Goal: Task Accomplishment & Management: Complete application form

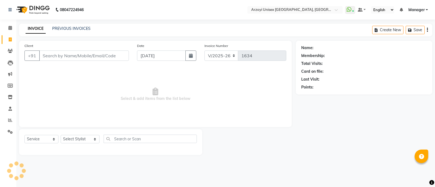
select select "5286"
select select "service"
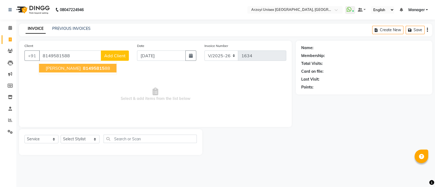
type input "8149581588"
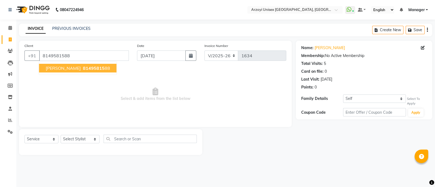
click at [63, 69] on span "[PERSON_NAME]" at bounding box center [63, 68] width 35 height 5
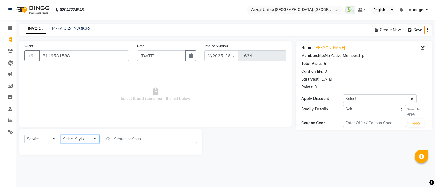
click at [80, 143] on select "Select Stylist [PERSON_NAME] Mohammmed [PERSON_NAME] [PERSON_NAME] [PERSON_NAME…" at bounding box center [80, 139] width 39 height 8
select select "70633"
click at [61, 136] on select "Select Stylist [PERSON_NAME] Mohammmed [PERSON_NAME] [PERSON_NAME] [PERSON_NAME…" at bounding box center [80, 139] width 39 height 8
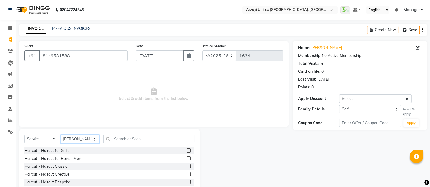
scroll to position [30, 0]
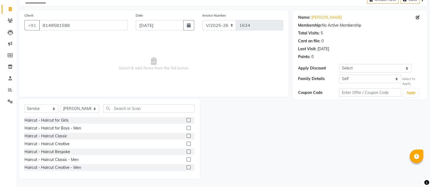
click at [187, 160] on label at bounding box center [189, 160] width 4 height 4
click at [187, 160] on input "checkbox" at bounding box center [189, 160] width 4 height 4
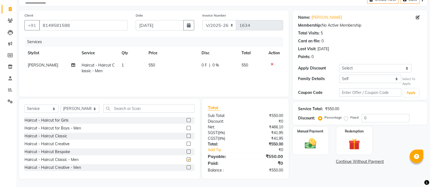
checkbox input "false"
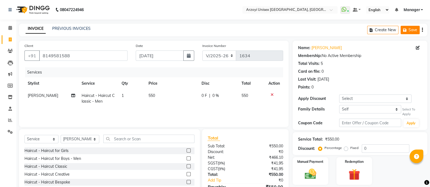
click at [413, 29] on button "Save" at bounding box center [410, 30] width 19 height 8
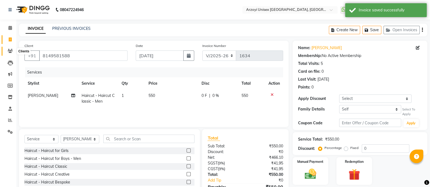
click at [10, 51] on icon at bounding box center [10, 51] width 5 height 4
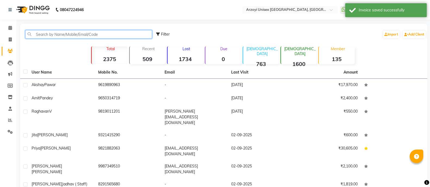
click at [60, 33] on input "text" at bounding box center [88, 34] width 127 height 8
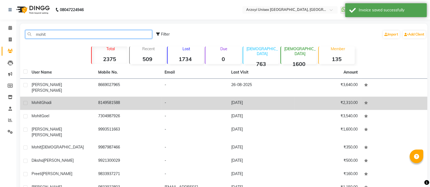
type input "mohit"
click at [99, 99] on td "8149581588" at bounding box center [128, 103] width 67 height 13
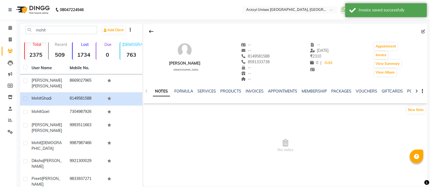
click at [257, 89] on div "INVOICES" at bounding box center [255, 92] width 18 height 6
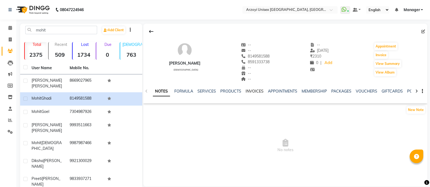
click at [254, 90] on link "INVOICES" at bounding box center [255, 91] width 18 height 5
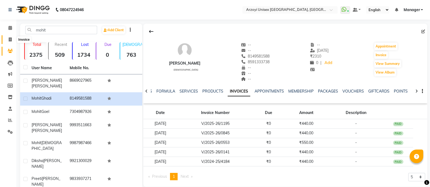
click at [12, 39] on span at bounding box center [10, 40] width 10 height 6
select select "5286"
select select "service"
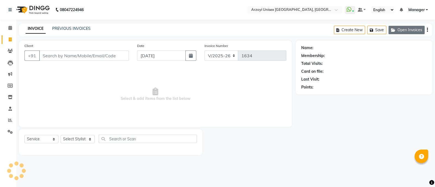
click at [409, 28] on button "Open Invoices" at bounding box center [407, 30] width 36 height 8
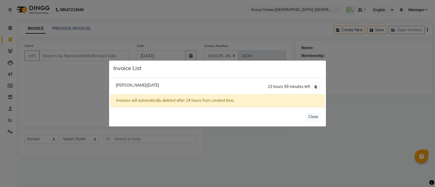
click at [150, 84] on span "[PERSON_NAME]/[DATE]" at bounding box center [137, 85] width 43 height 5
type input "8149581588"
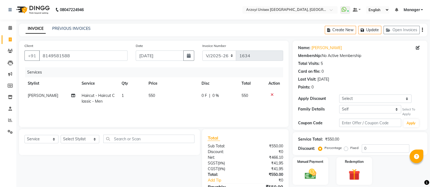
scroll to position [30, 0]
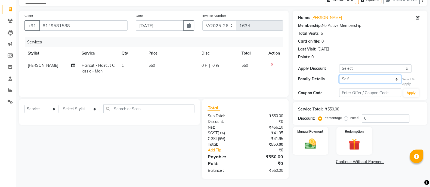
click at [366, 76] on select "Self Rounika" at bounding box center [370, 79] width 62 height 8
select select "4920290"
click at [339, 75] on select "Self Rounika" at bounding box center [370, 79] width 62 height 8
select select "7: Object"
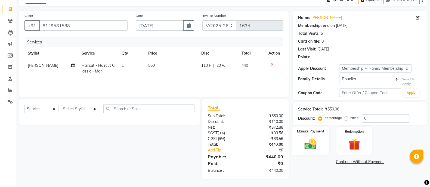
click at [311, 140] on img at bounding box center [310, 144] width 19 height 14
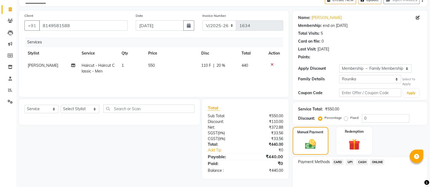
click at [380, 164] on span "ONLINE" at bounding box center [377, 162] width 14 height 6
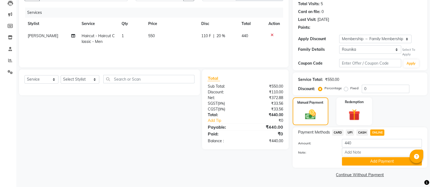
scroll to position [60, 0]
click at [380, 164] on button "Add Payment" at bounding box center [382, 162] width 80 height 8
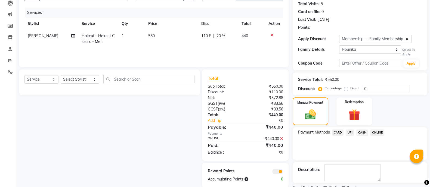
click at [385, 125] on div "Manual Payment Redemption" at bounding box center [360, 112] width 143 height 28
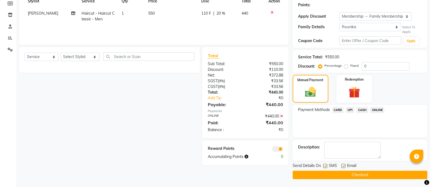
click at [350, 174] on button "Checkout" at bounding box center [360, 175] width 135 height 8
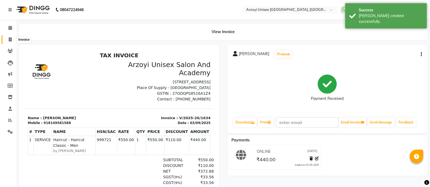
click at [9, 39] on icon at bounding box center [10, 40] width 3 height 4
select select "service"
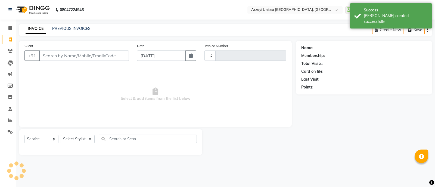
type input "1635"
select select "5286"
